Goal: Transaction & Acquisition: Purchase product/service

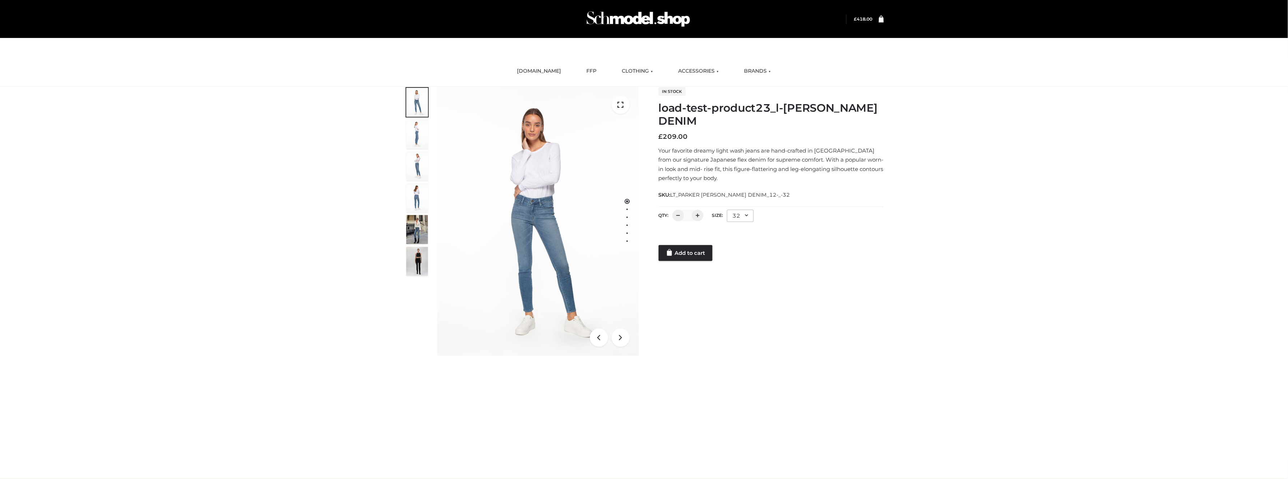
drag, startPoint x: 936, startPoint y: 295, endPoint x: 941, endPoint y: 295, distance: 5.1
click at [936, 295] on div "load-test-product23_l-PARKER SMITH DENIM BOTTOMS , BOWERY , CLOTHING , PARKERSM…" at bounding box center [644, 230] width 1288 height 287
click at [873, 18] on link at bounding box center [877, 19] width 11 height 7
click at [846, 5] on div "Login" at bounding box center [643, 19] width 497 height 38
click at [860, 20] on bdi "£ 418.00" at bounding box center [863, 18] width 18 height 5
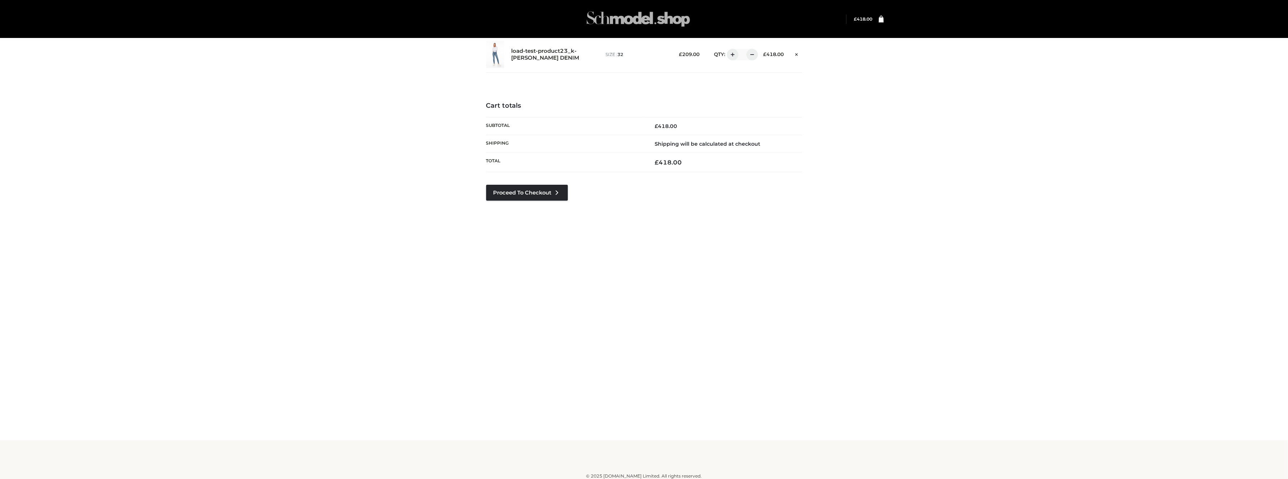
click at [648, 17] on img at bounding box center [638, 19] width 108 height 29
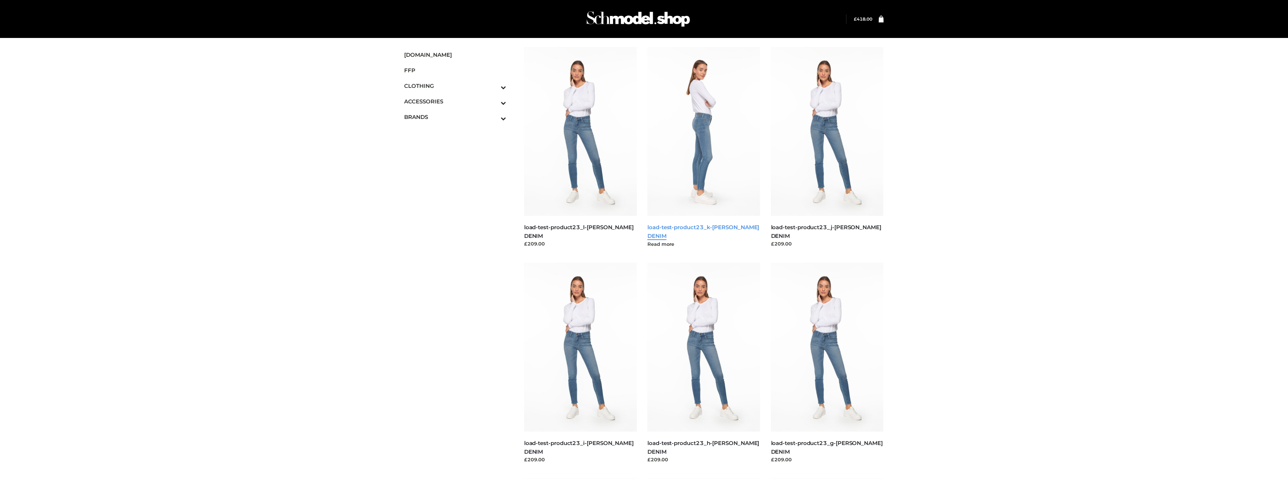
click at [721, 227] on link "load-test-product23_k-[PERSON_NAME] DENIM" at bounding box center [703, 231] width 112 height 15
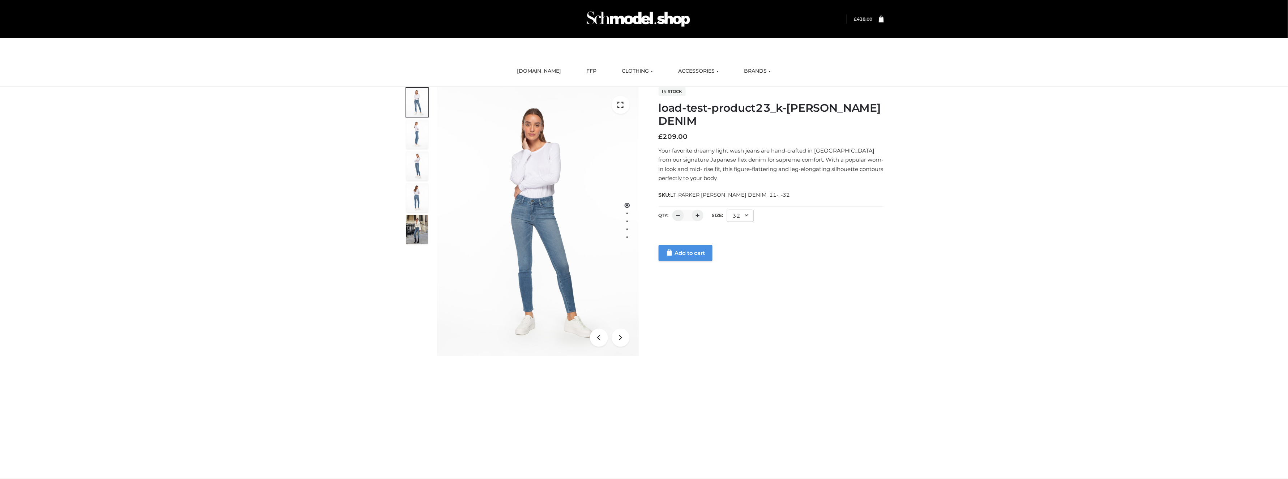
click at [682, 250] on link "Add to cart" at bounding box center [685, 253] width 54 height 16
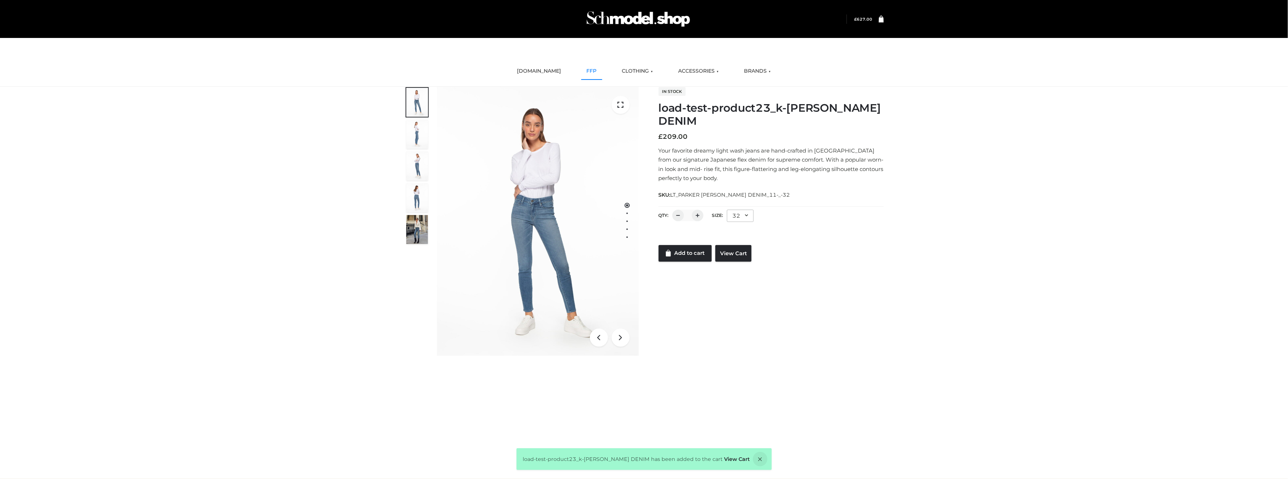
click at [586, 74] on link "FFP" at bounding box center [591, 71] width 21 height 16
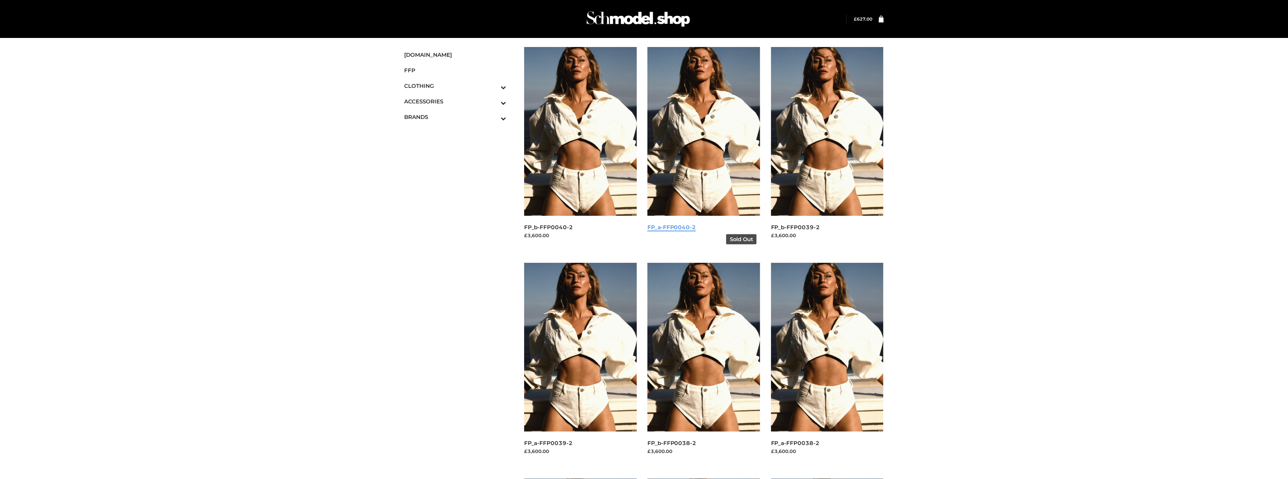
click at [663, 224] on link "FP_a-FFP0040-2" at bounding box center [671, 227] width 48 height 7
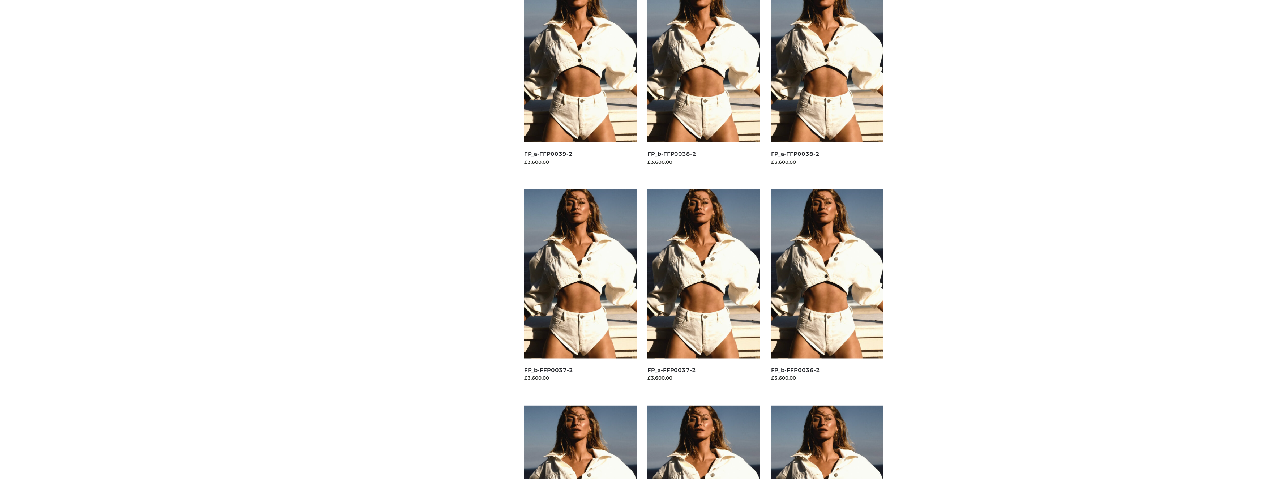
scroll to position [337, 0]
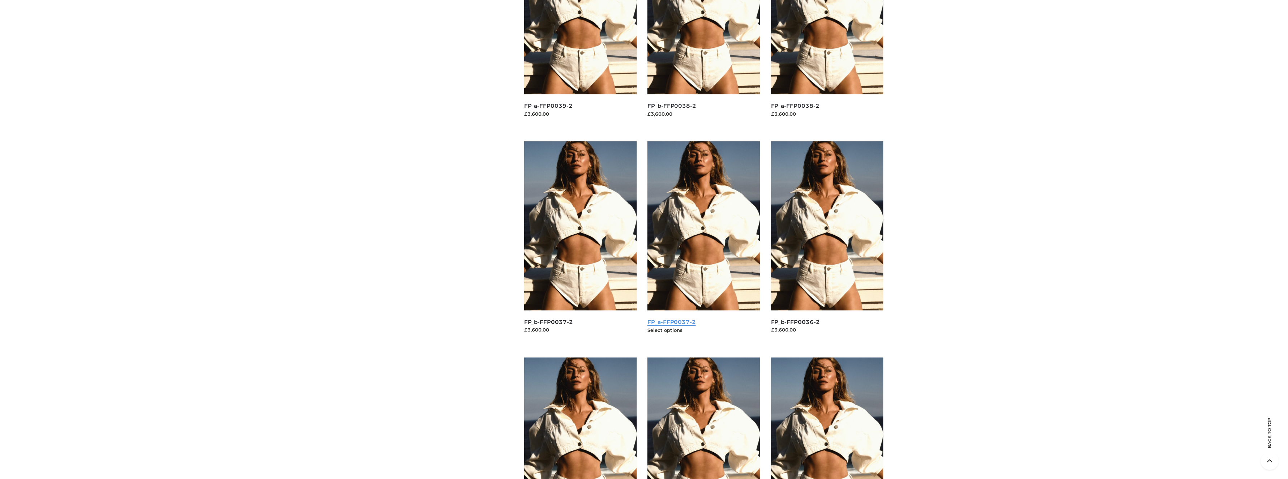
click at [660, 324] on link "FP_a-FFP0037-2" at bounding box center [671, 321] width 48 height 7
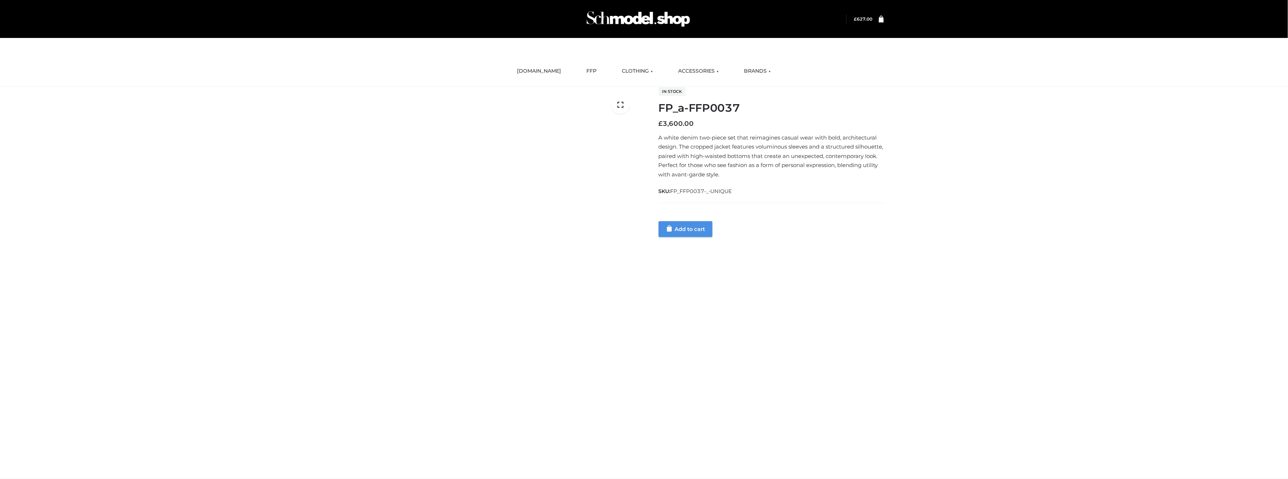
click at [698, 230] on link "Add to cart" at bounding box center [685, 229] width 54 height 16
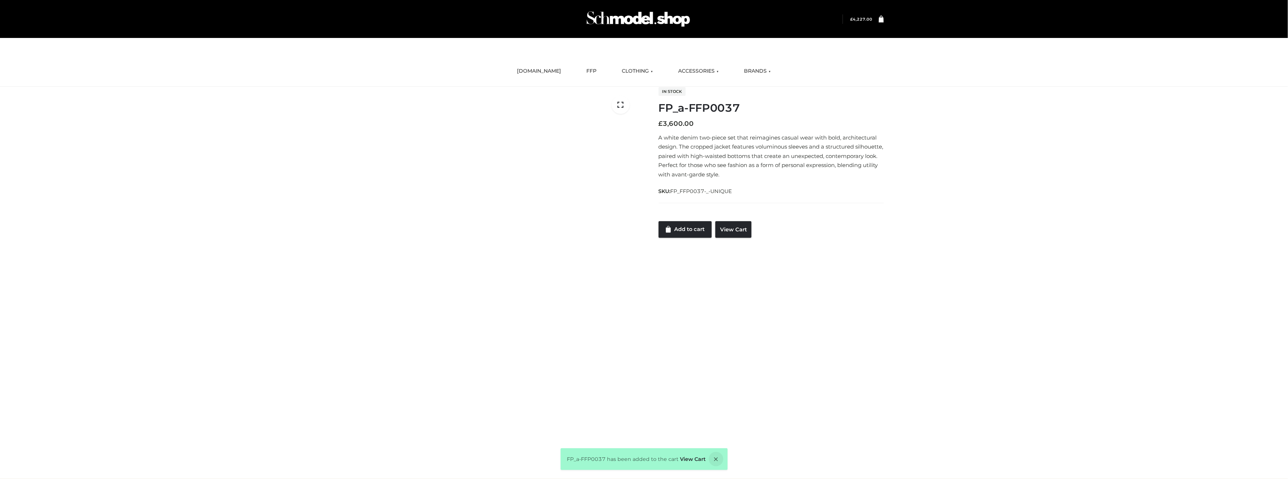
click at [880, 15] on icon at bounding box center [880, 18] width 5 height 7
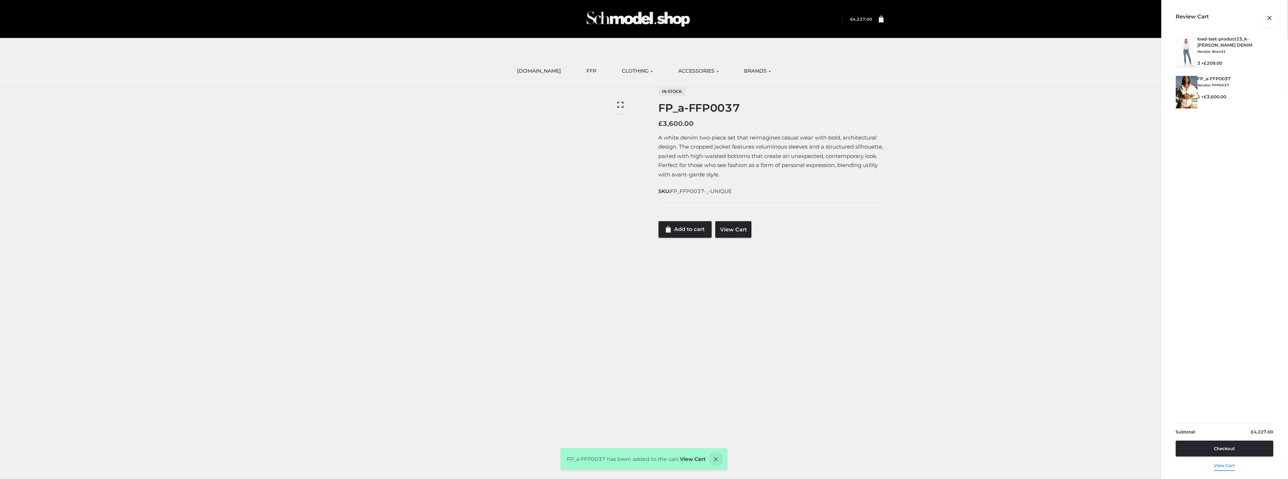
click at [1220, 464] on link "View cart" at bounding box center [1224, 463] width 21 height 15
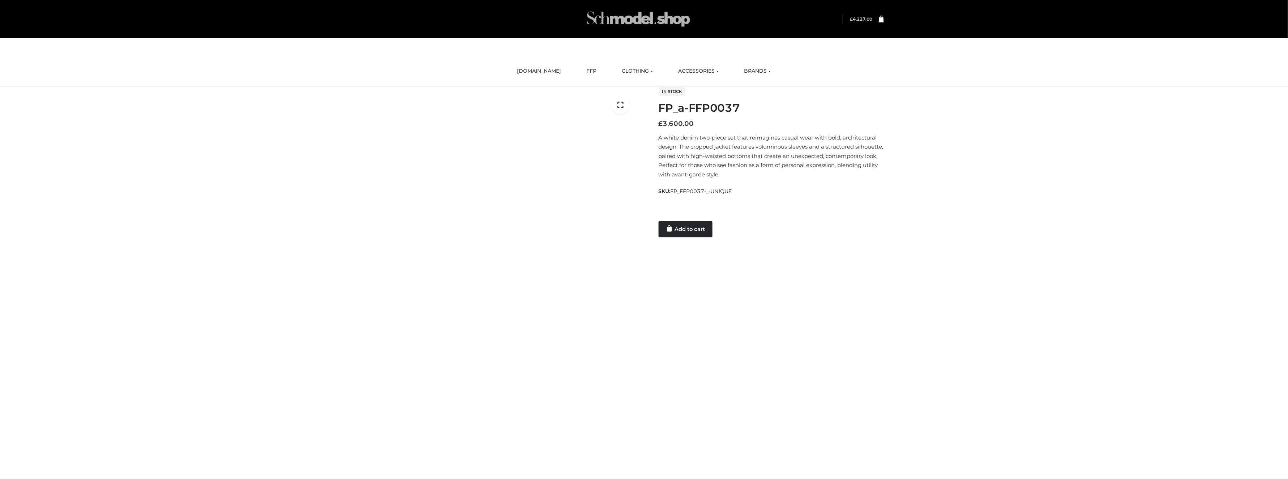
click at [648, 17] on img at bounding box center [638, 19] width 108 height 29
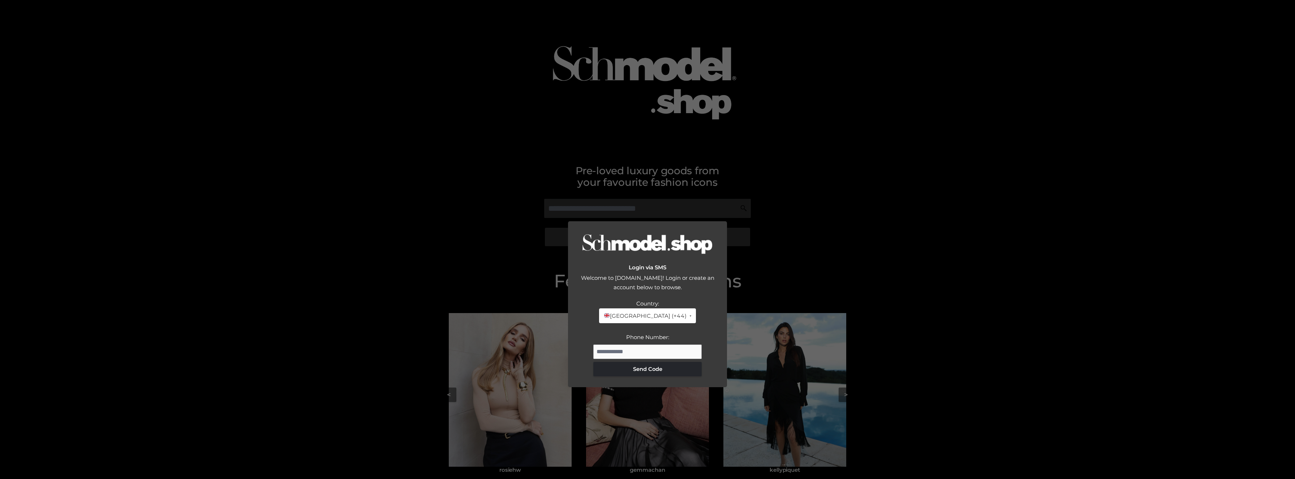
click at [816, 193] on div "Login via SMS Welcome to Schmodel.Shop! Login or create an account below to bro…" at bounding box center [647, 239] width 1295 height 479
click at [852, 168] on div "Login via SMS Welcome to Schmodel.Shop! Login or create an account below to bro…" at bounding box center [647, 239] width 1295 height 479
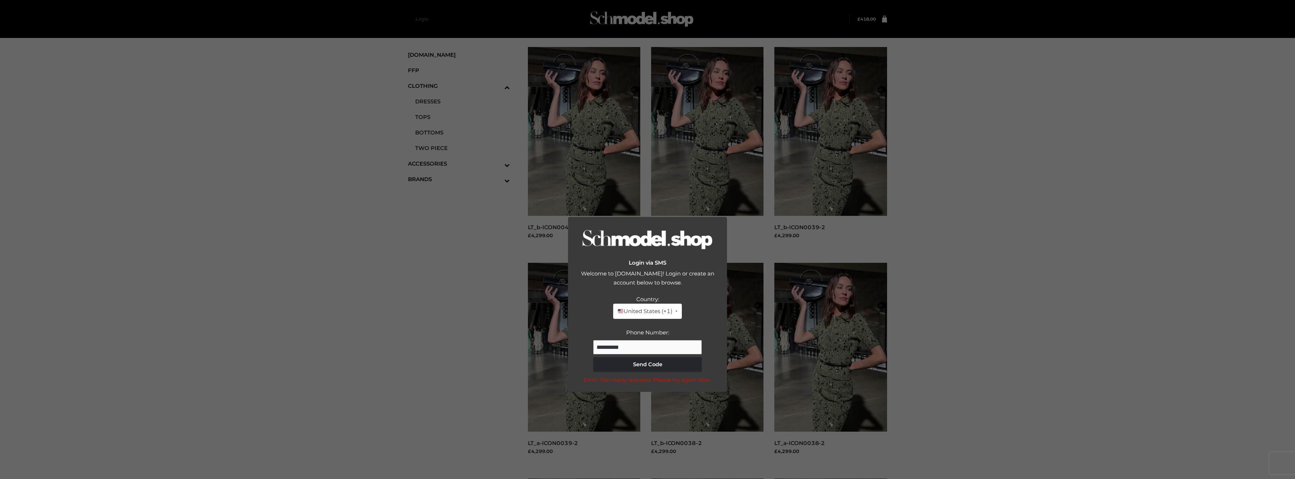
click at [1214, 198] on div "Login via SMS Welcome to Schmodel.Shop! Login or create an account below to bro…" at bounding box center [647, 239] width 1295 height 479
click at [1173, 223] on div "Login via SMS Welcome to Schmodel.Shop! Login or create an account below to bro…" at bounding box center [647, 239] width 1295 height 479
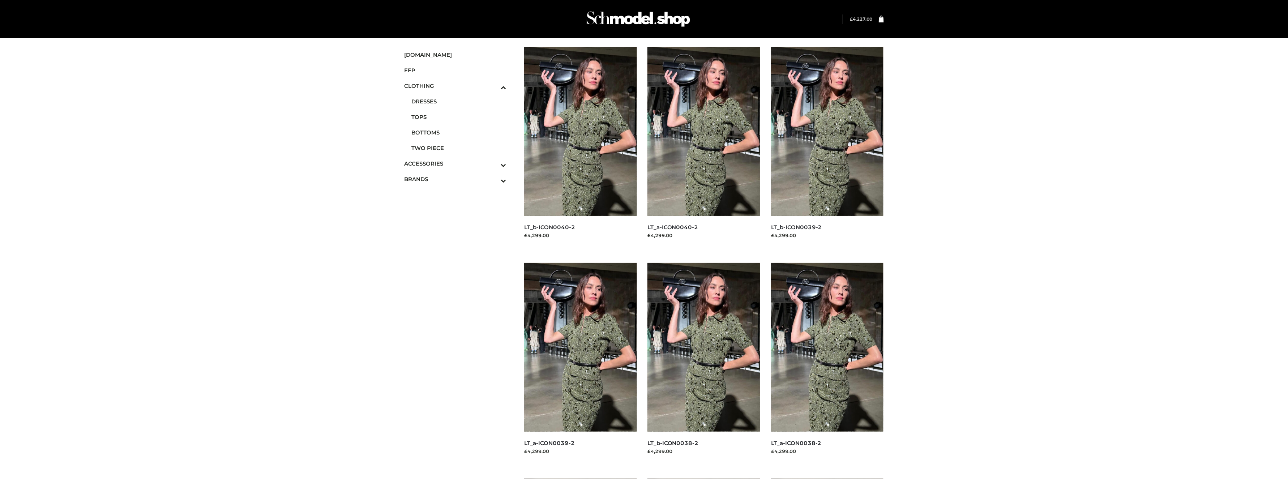
click at [871, 20] on bdi "£ 4,227.00" at bounding box center [861, 18] width 22 height 5
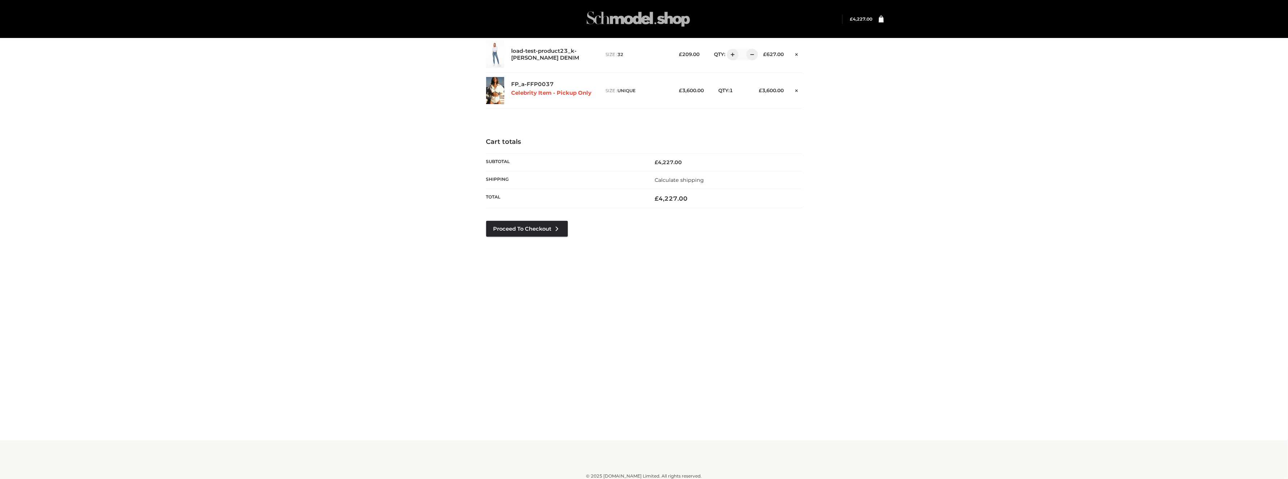
click at [498, 21] on div at bounding box center [643, 19] width 393 height 29
drag, startPoint x: 292, startPoint y: 11, endPoint x: 343, endPoint y: 10, distance: 51.7
click at [312, 11] on div "Login" at bounding box center [643, 19] width 1269 height 38
click at [533, 14] on div at bounding box center [643, 19] width 393 height 29
click at [1172, 311] on div "load-test-product23_k-PARKER SMITH DENIM size : 32 £ 209.00" at bounding box center [644, 220] width 1288 height 440
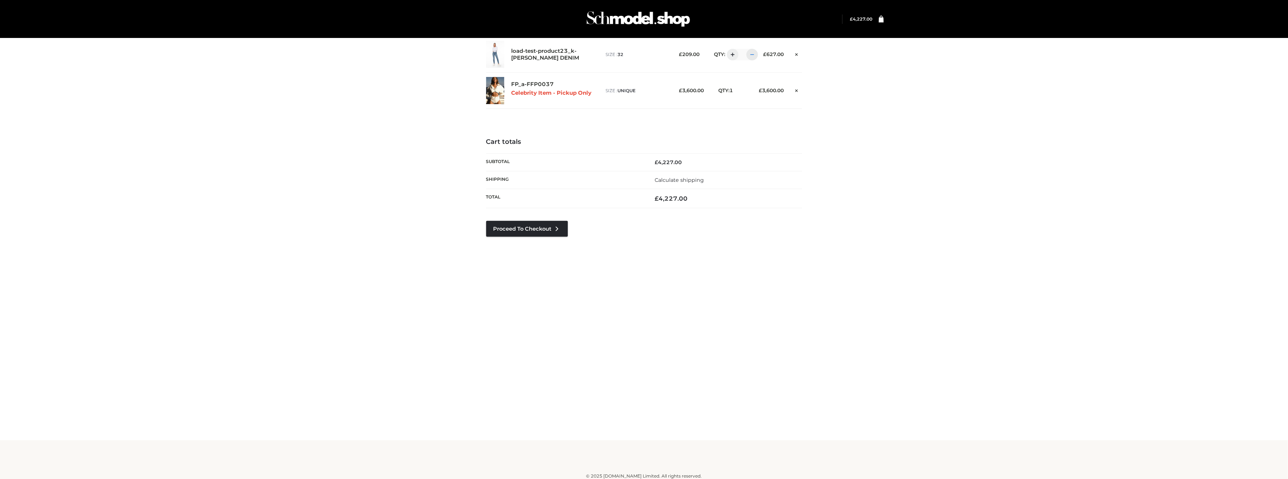
click at [754, 57] on div at bounding box center [752, 55] width 12 height 12
type input "*"
click at [755, 56] on div at bounding box center [752, 55] width 12 height 12
type input "*"
click at [963, 209] on div "Cart updated. load-test-product23_k-PARKER SMITH DENIM size : 32 £ 209.00" at bounding box center [644, 220] width 1288 height 440
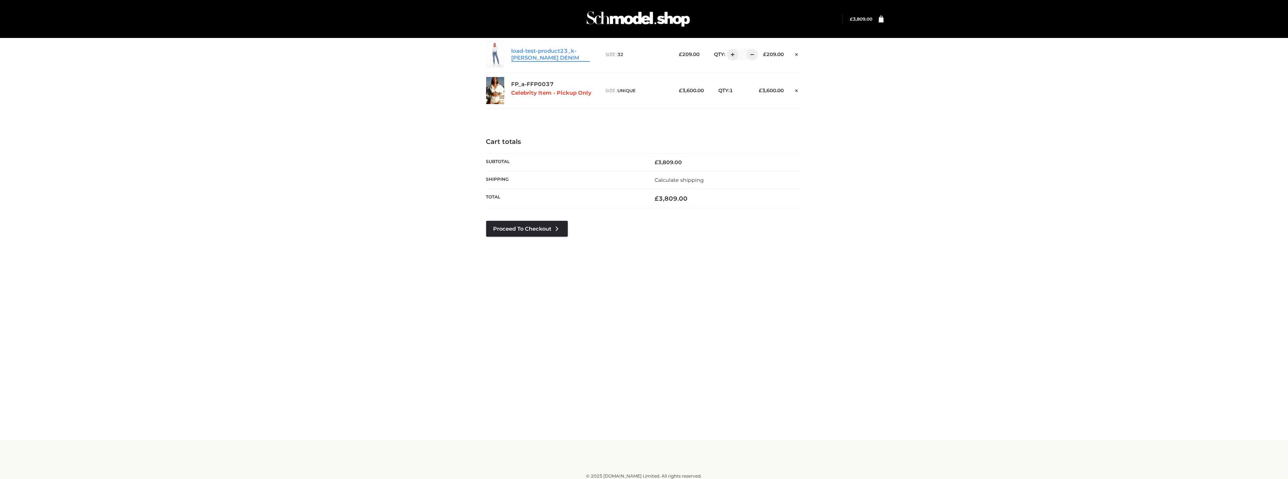
click at [564, 53] on link "load-test-product23_k-[PERSON_NAME] DENIM" at bounding box center [550, 55] width 78 height 14
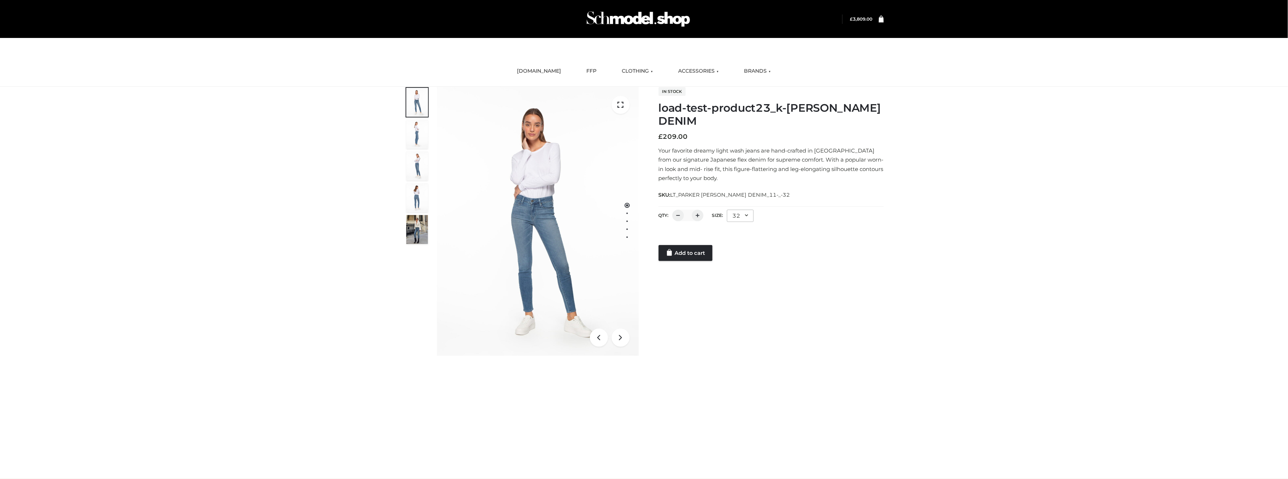
click at [599, 66] on ul "[DOMAIN_NAME] FFP CLOTHING DRESSES TOPS BOTTOMS TWO PIECE ACCESSORIES BAGS JEWE…" at bounding box center [644, 71] width 434 height 20
click at [587, 72] on link "FFP" at bounding box center [591, 71] width 21 height 16
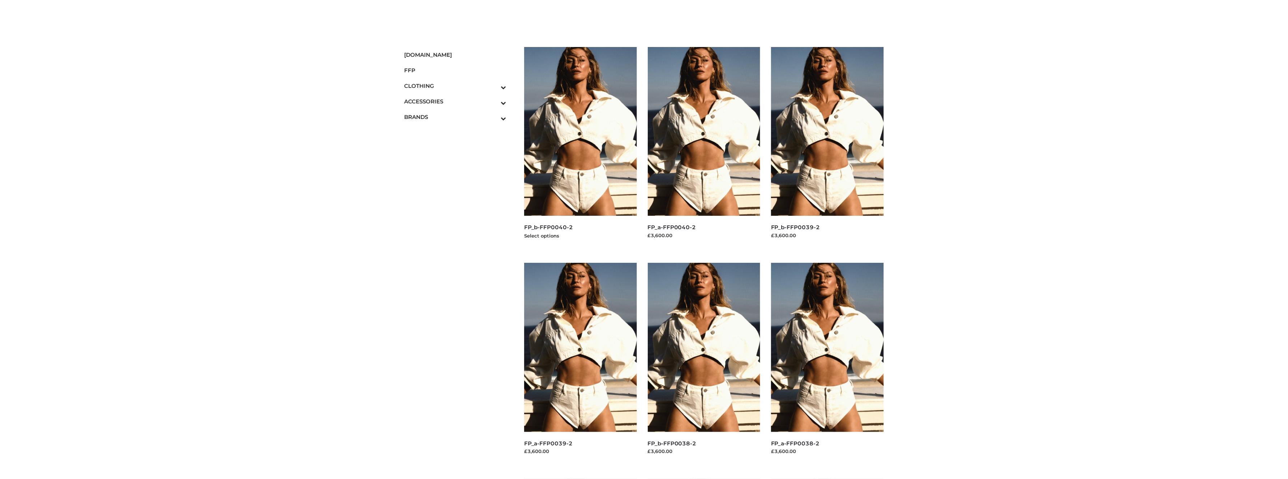
click at [610, 138] on img at bounding box center [580, 131] width 113 height 169
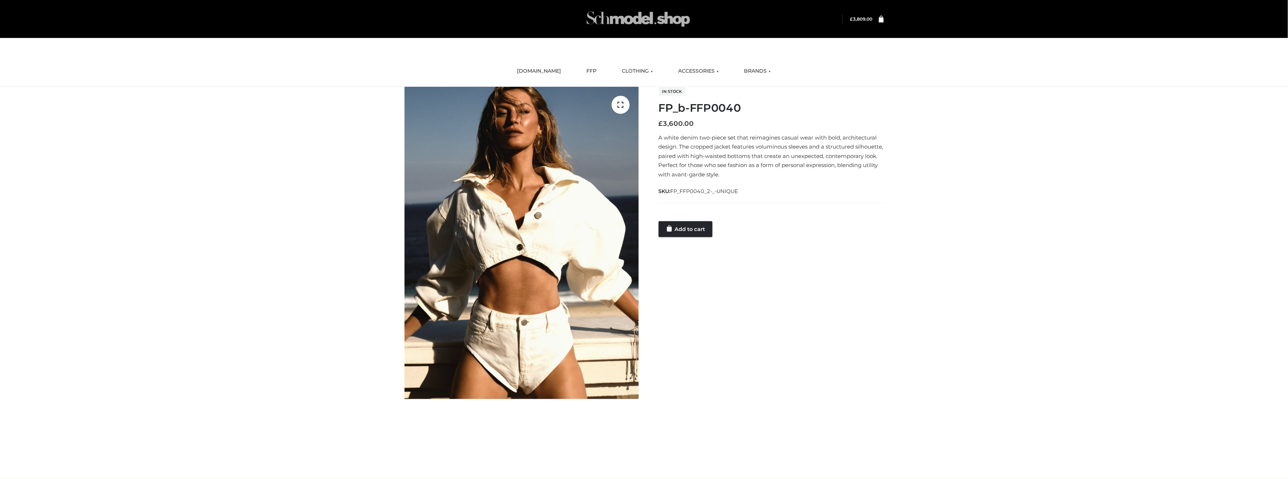
click at [649, 22] on img at bounding box center [638, 19] width 108 height 29
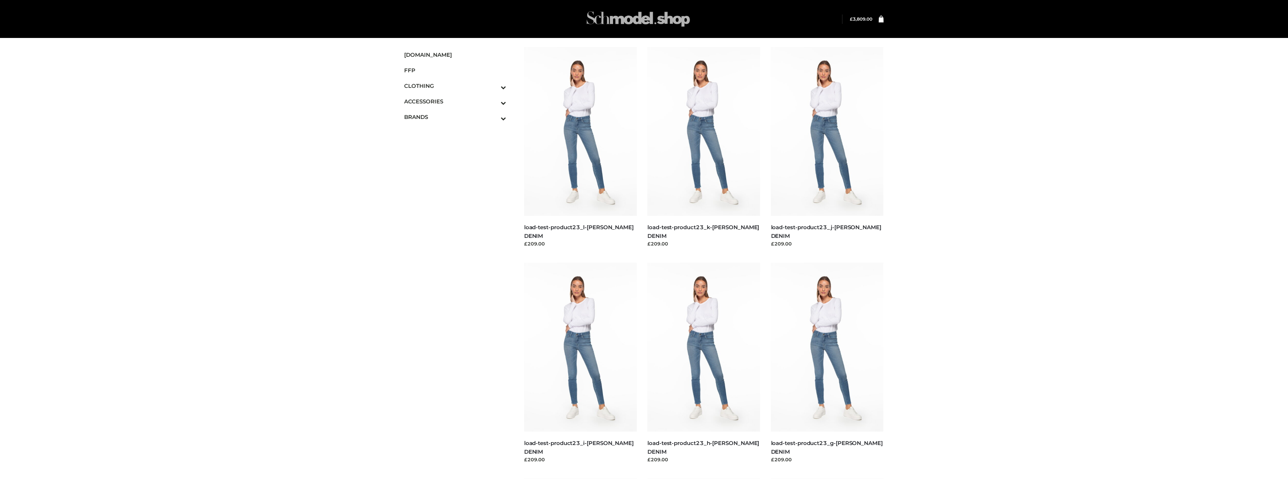
click at [639, 19] on img at bounding box center [638, 19] width 108 height 29
click at [1167, 215] on div "Menu SCHMODEL.UK FFP CLOTHING DRESSES TOPS BOTTOMS TWO PIECE ACCESSORIES BAGS J…" at bounding box center [644, 485] width 1288 height 899
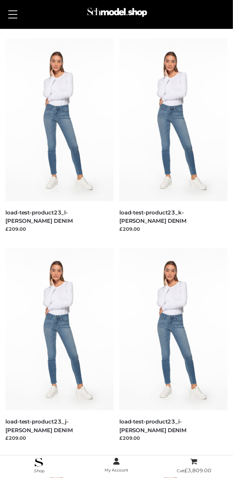
click at [13, 16] on button at bounding box center [13, 14] width 16 height 18
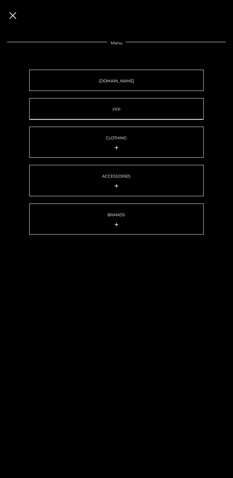
click at [128, 106] on link "FFP" at bounding box center [116, 108] width 175 height 21
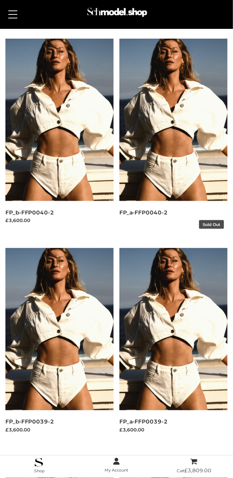
click at [161, 131] on img at bounding box center [174, 120] width 108 height 163
click at [156, 100] on img at bounding box center [174, 120] width 108 height 163
